Goal: Task Accomplishment & Management: Manage account settings

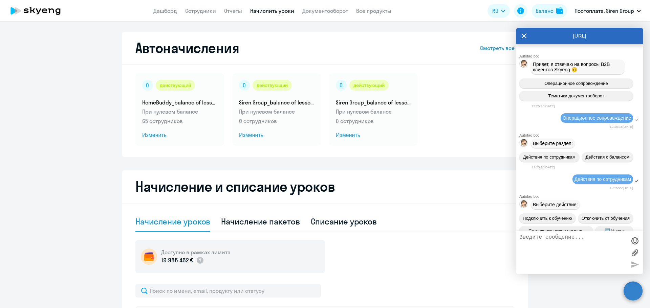
select select "10"
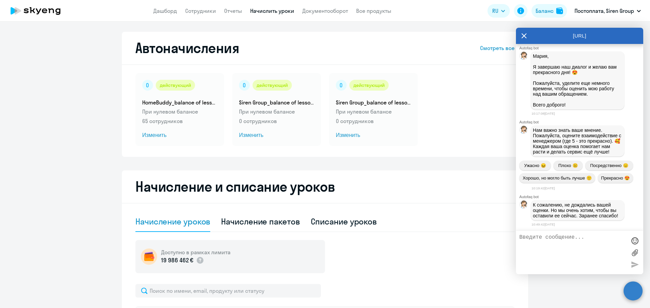
scroll to position [12943, 0]
click at [204, 8] on link "Сотрудники" at bounding box center [200, 10] width 31 height 7
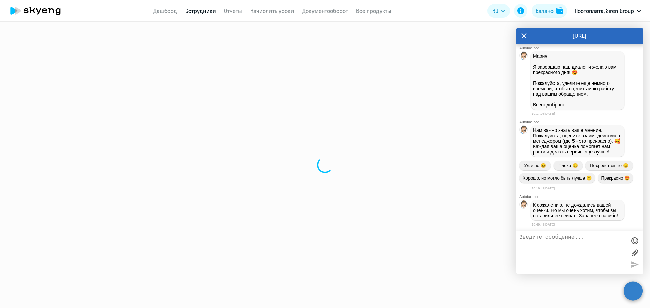
select select "30"
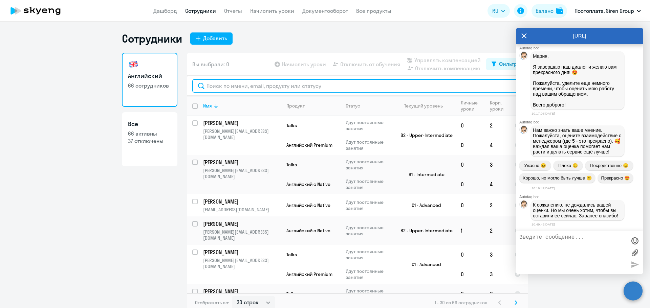
click at [232, 88] on input "text" at bounding box center [357, 86] width 330 height 14
type input "f"
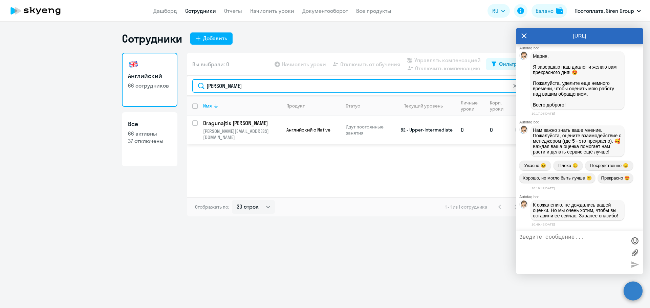
type input "[PERSON_NAME]"
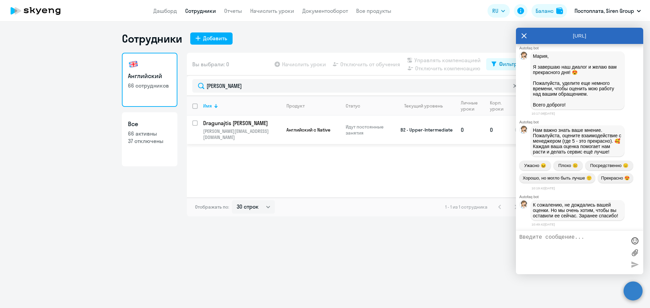
click at [195, 122] on input "select row 38776829" at bounding box center [199, 127] width 14 height 14
checkbox input "true"
click at [315, 64] on span "Начислить уроки" at bounding box center [304, 64] width 44 height 8
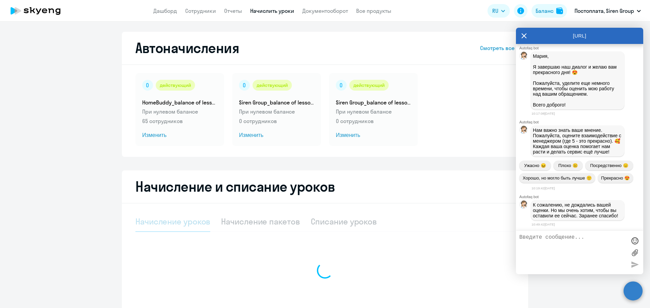
select select "10"
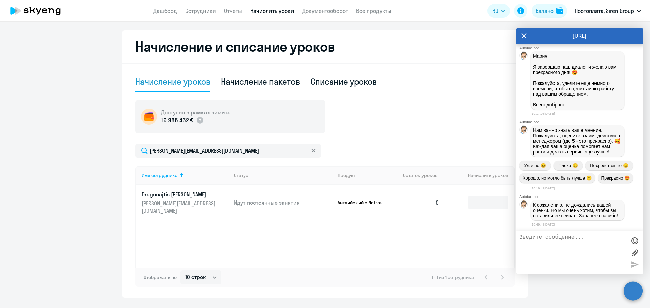
scroll to position [141, 0]
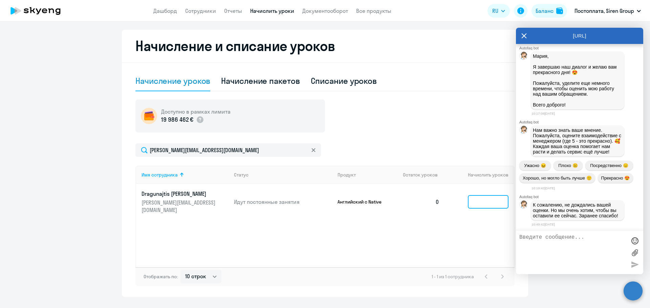
click at [476, 198] on input at bounding box center [488, 202] width 41 height 14
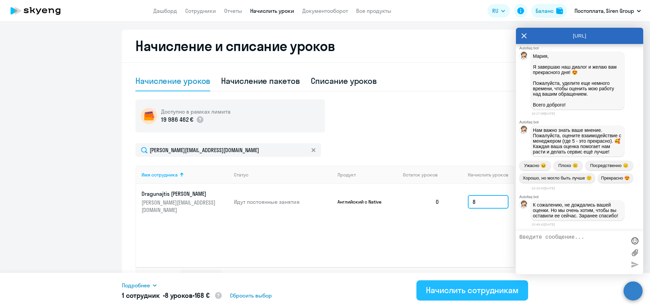
type input "8"
click at [437, 290] on div "Начислить сотрудникам" at bounding box center [472, 290] width 93 height 11
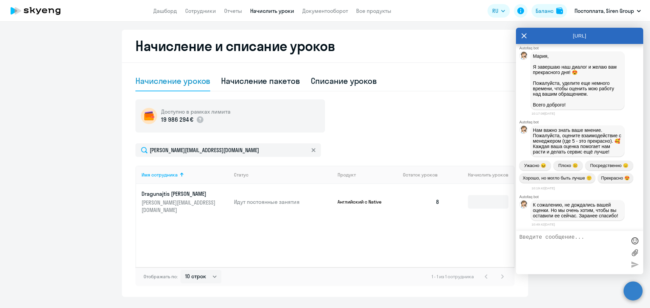
click at [31, 75] on ng-component "Автоначисления Смотреть все действующий HomeBuddy_balance of lessons При нулево…" at bounding box center [325, 94] width 650 height 406
